Goal: Information Seeking & Learning: Check status

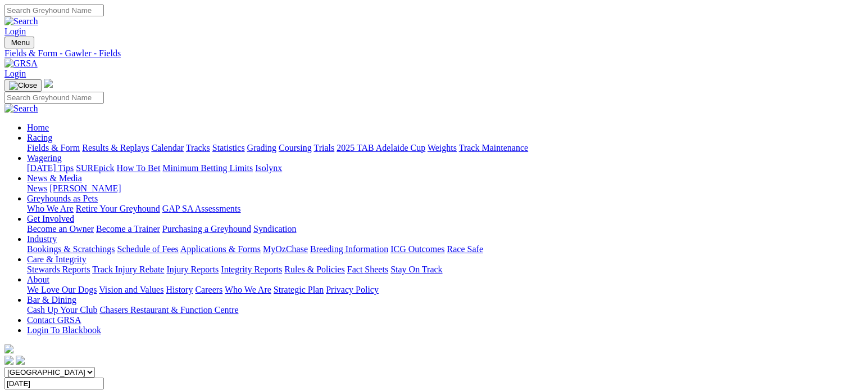
click at [144, 143] on link "Results & Replays" at bounding box center [115, 148] width 67 height 10
click at [113, 389] on div "SUMMARY 10 races" at bounding box center [424, 394] width 841 height 10
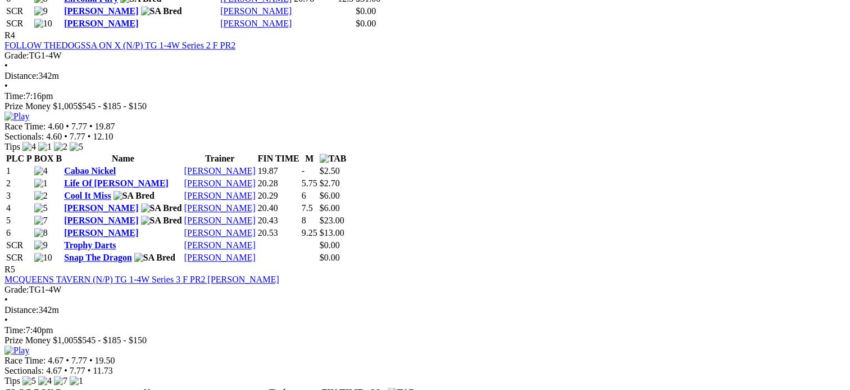
scroll to position [1214, 0]
